Goal: Information Seeking & Learning: Learn about a topic

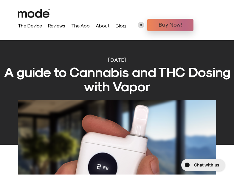
click at [56, 24] on link "Reviews" at bounding box center [56, 26] width 17 height 6
